Goal: Information Seeking & Learning: Learn about a topic

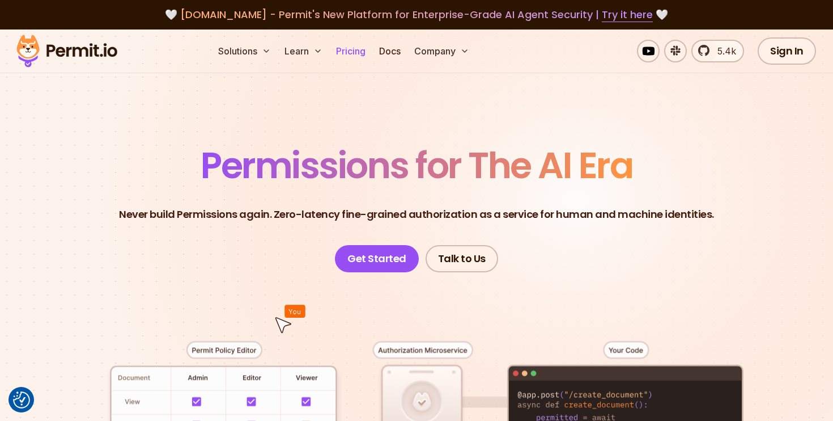
click at [352, 54] on link "Pricing" at bounding box center [351, 51] width 39 height 23
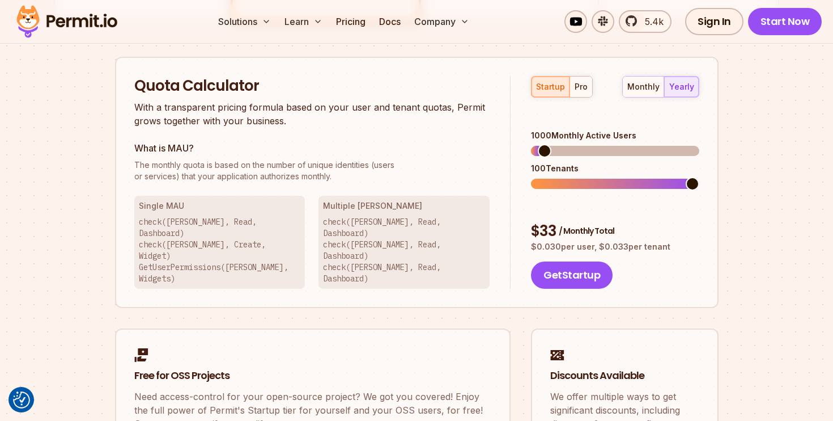
scroll to position [710, 0]
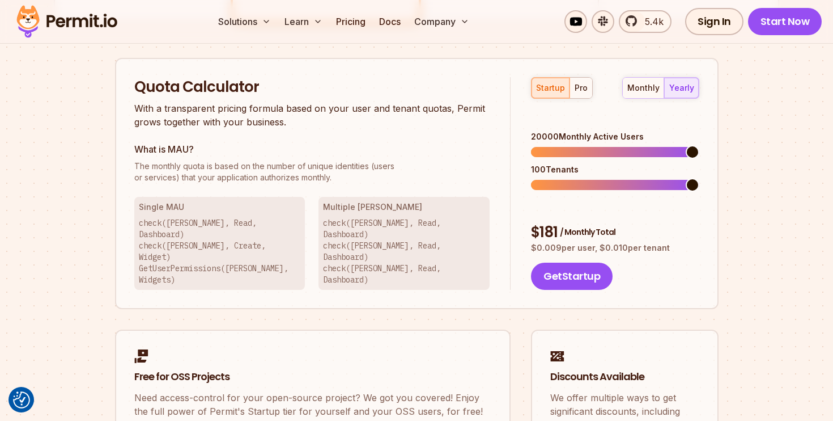
click at [700, 145] on span at bounding box center [693, 152] width 14 height 14
click at [700, 178] on span at bounding box center [693, 185] width 14 height 14
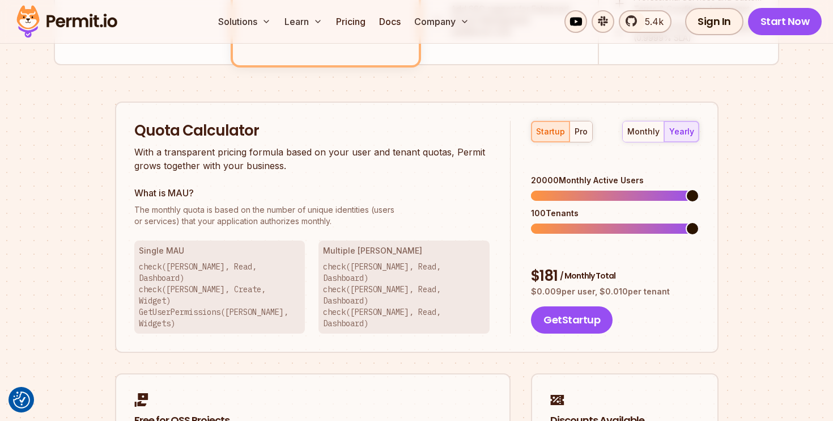
scroll to position [669, 0]
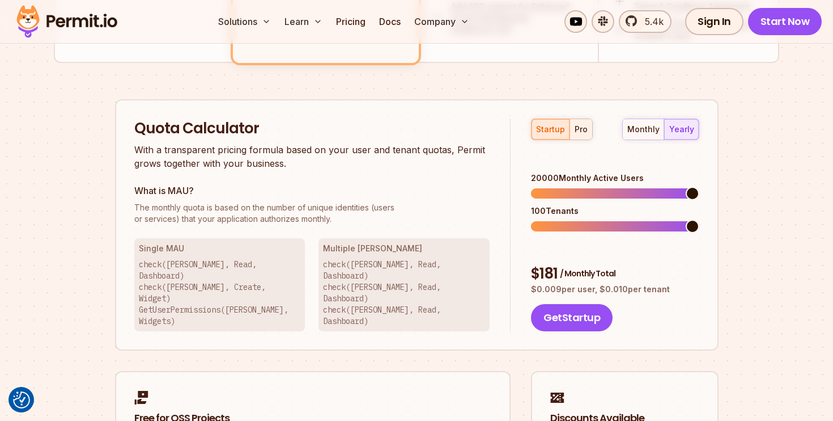
click at [578, 125] on div "pro" at bounding box center [581, 129] width 13 height 11
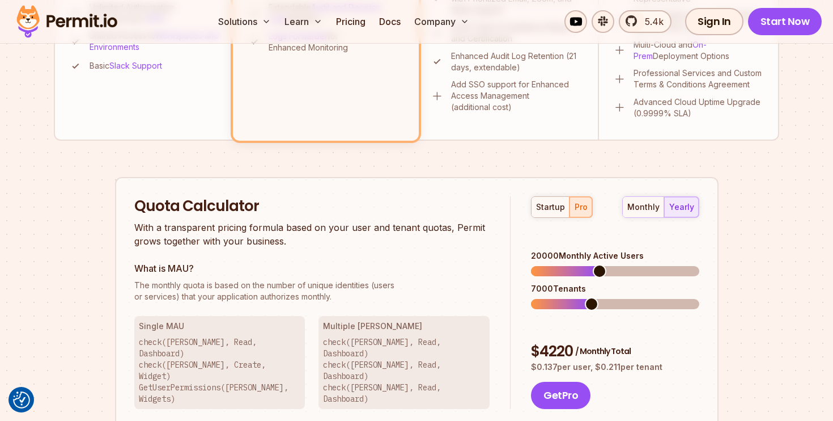
scroll to position [596, 0]
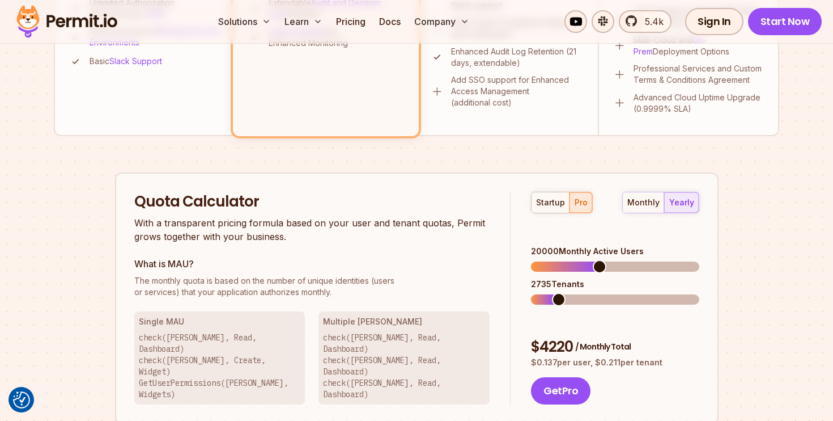
click at [554, 293] on span at bounding box center [559, 300] width 14 height 14
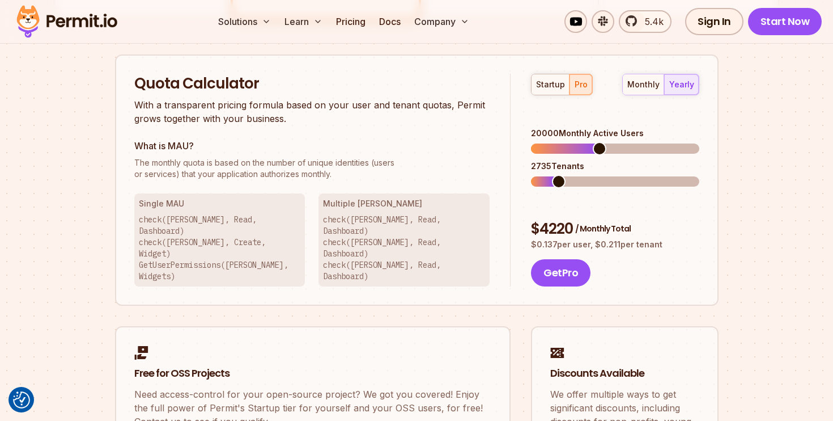
scroll to position [708, 0]
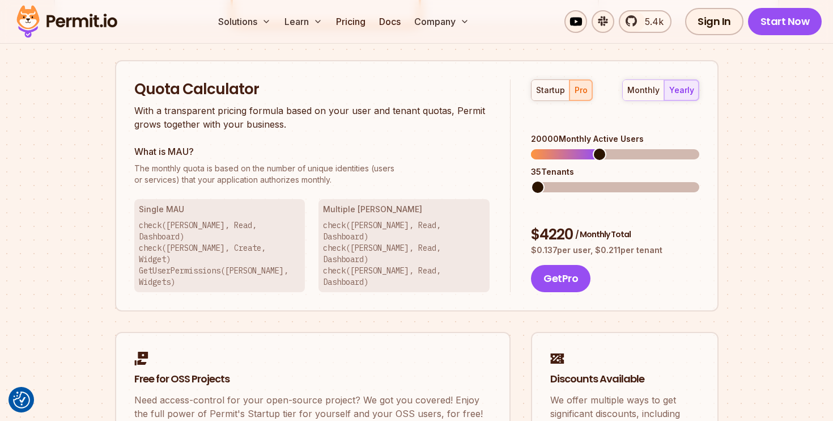
click at [531, 180] on span at bounding box center [538, 187] width 14 height 14
click at [575, 166] on div "35 Tenants" at bounding box center [615, 171] width 168 height 11
click at [697, 180] on span at bounding box center [690, 187] width 14 height 14
click at [586, 180] on span at bounding box center [593, 187] width 14 height 14
click at [579, 180] on span at bounding box center [586, 187] width 14 height 14
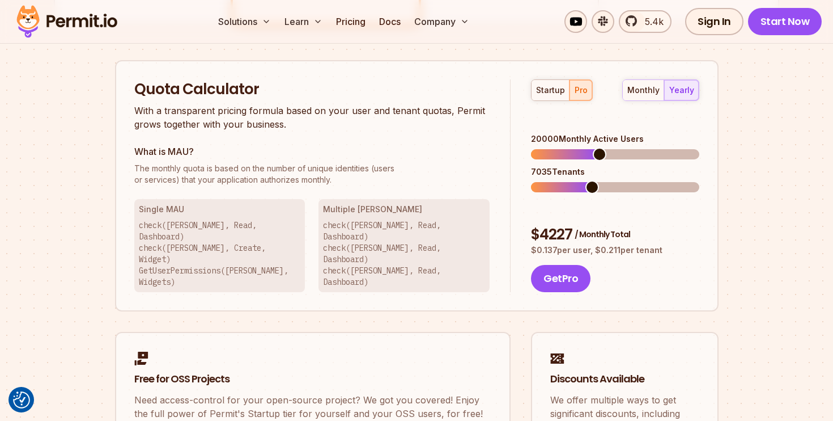
click at [590, 180] on span at bounding box center [593, 187] width 14 height 14
click at [586, 180] on span at bounding box center [590, 187] width 14 height 14
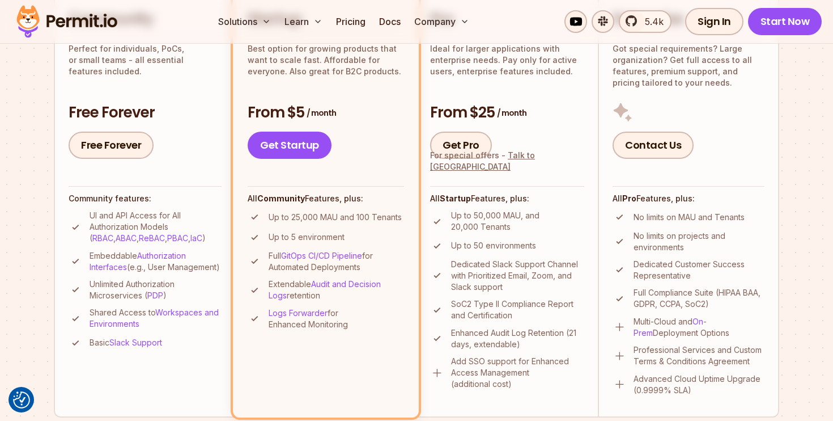
scroll to position [315, 0]
click at [331, 281] on link "Audit and Decision Logs" at bounding box center [325, 288] width 112 height 21
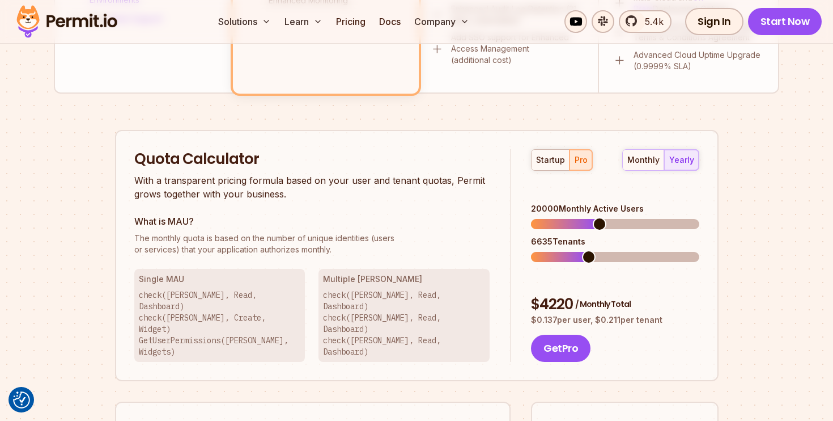
scroll to position [640, 0]
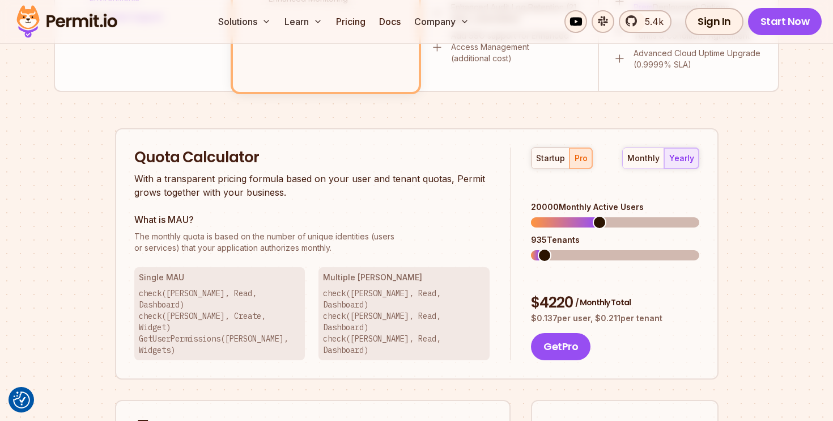
click at [538, 248] on span at bounding box center [545, 255] width 14 height 14
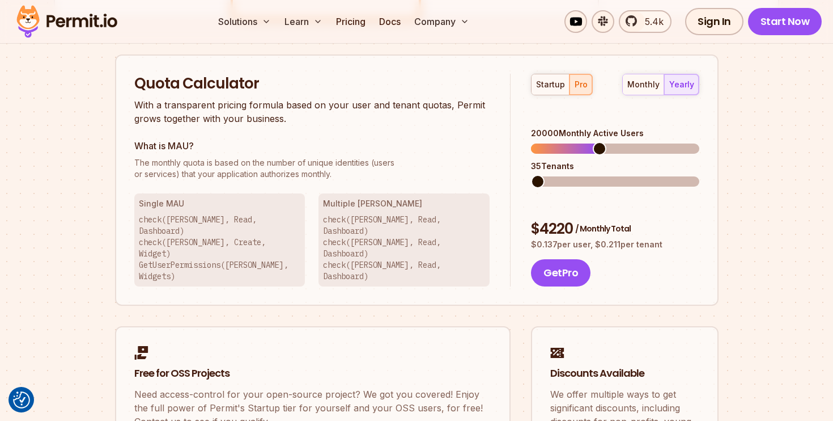
scroll to position [701, 0]
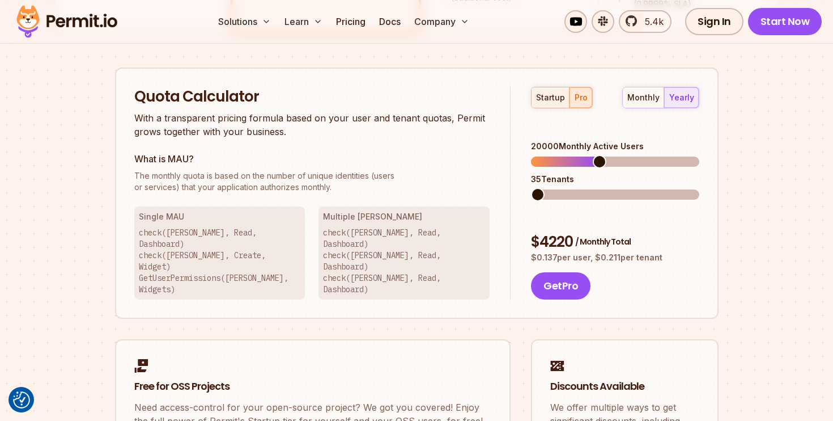
click at [544, 92] on div "startup" at bounding box center [550, 97] width 29 height 11
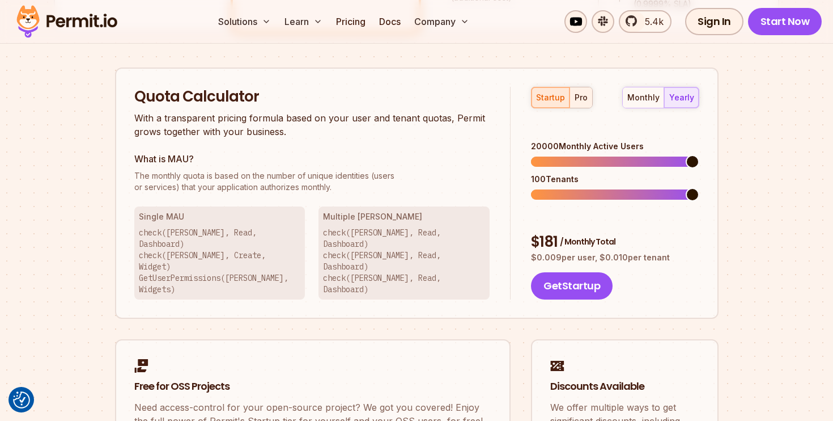
click at [581, 100] on div "pro" at bounding box center [581, 97] width 13 height 11
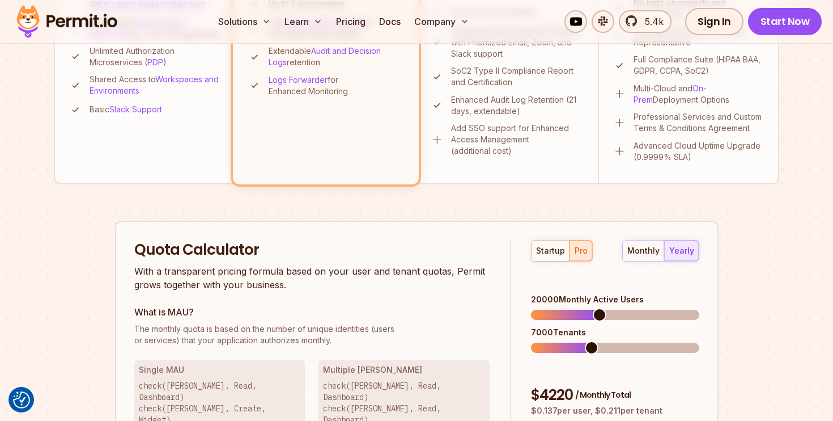
scroll to position [550, 0]
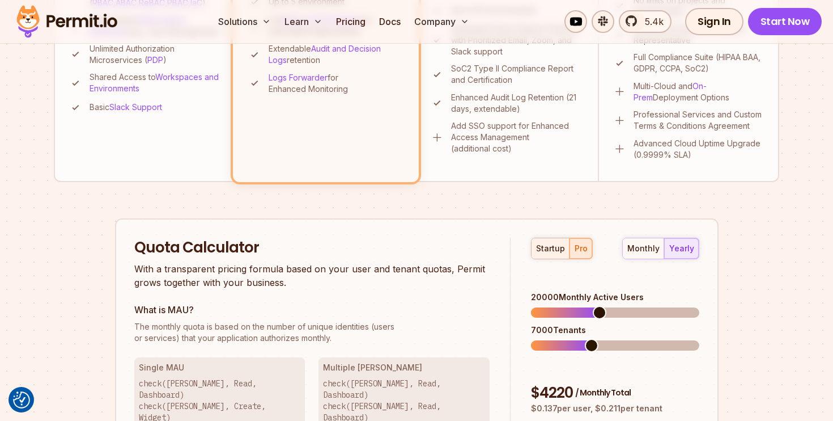
click at [552, 244] on div "startup" at bounding box center [550, 248] width 29 height 11
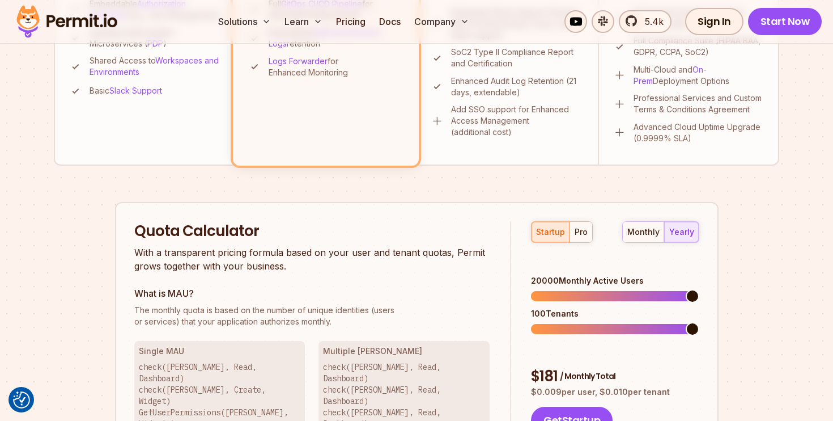
scroll to position [568, 0]
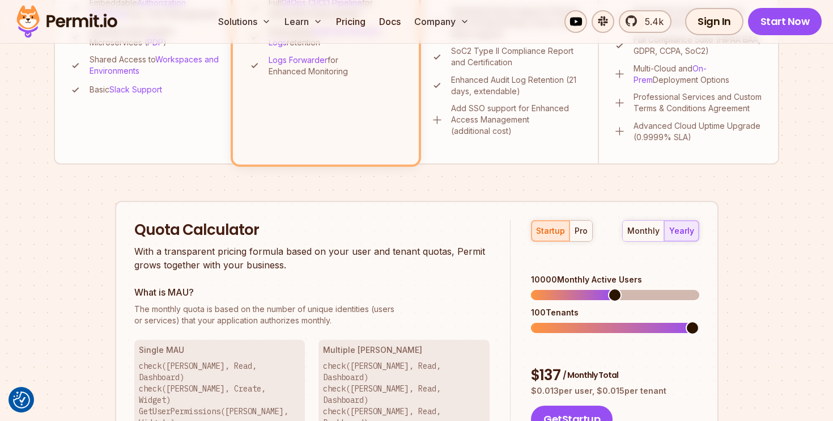
click at [614, 288] on span at bounding box center [615, 295] width 14 height 14
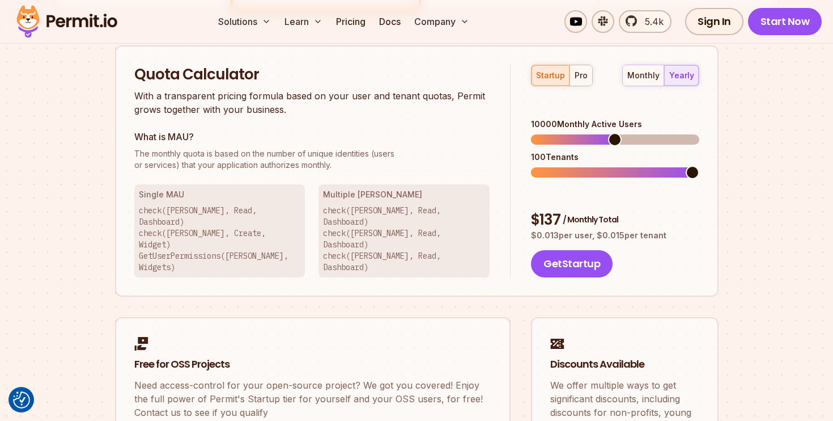
scroll to position [726, 0]
